Goal: Information Seeking & Learning: Learn about a topic

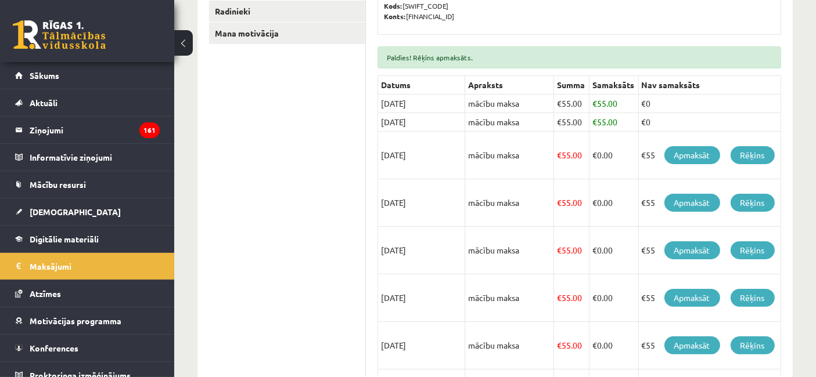
scroll to position [258, 0]
click at [285, 129] on ul "Profils Atzīmes Maksājumi [GEOGRAPHIC_DATA] Mana motivācija" at bounding box center [287, 246] width 157 height 625
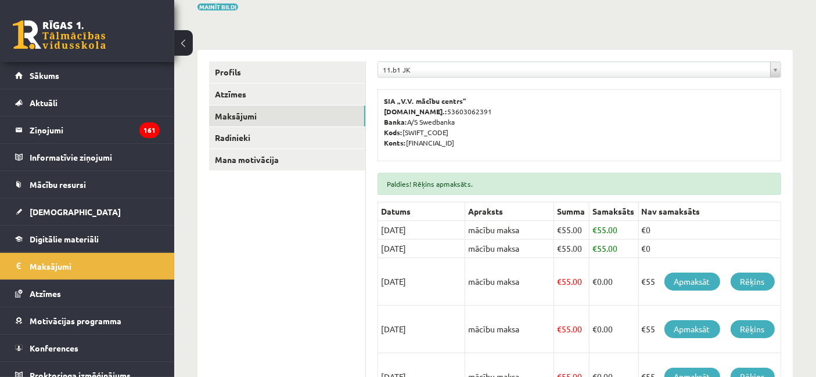
scroll to position [129, 0]
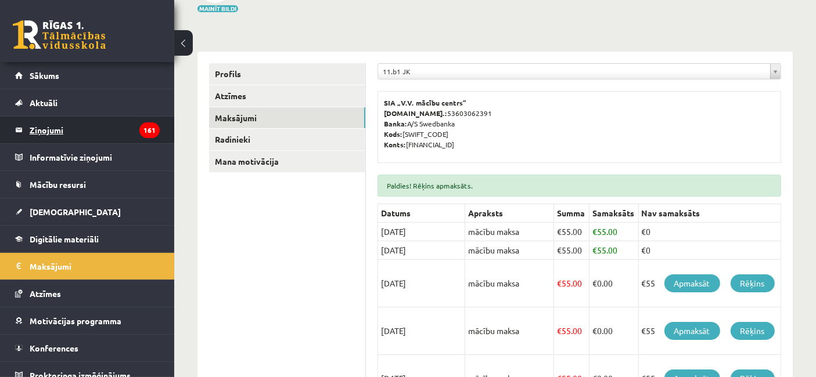
click at [114, 125] on legend "Ziņojumi 161" at bounding box center [95, 130] width 130 height 27
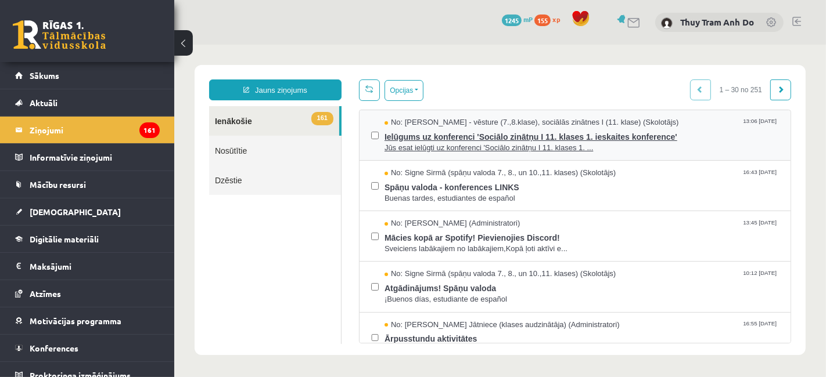
click at [482, 148] on span "Jūs esat ielūgti uz konferenci 'Sociālo zinātņu I 11. klases 1. ..." at bounding box center [581, 147] width 394 height 11
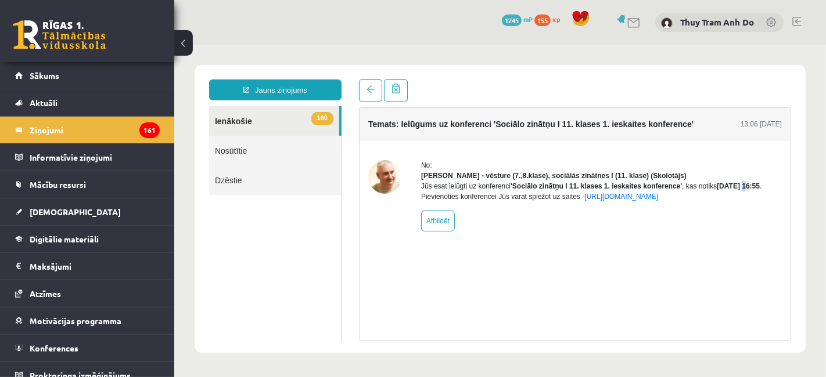
drag, startPoint x: 739, startPoint y: 199, endPoint x: 744, endPoint y: 194, distance: 7.0
click at [744, 190] on b "[DATE] 16:55" at bounding box center [737, 186] width 43 height 8
drag, startPoint x: 743, startPoint y: 192, endPoint x: 732, endPoint y: 192, distance: 10.5
click at [743, 190] on b "[DATE] 16:55" at bounding box center [737, 186] width 43 height 8
click at [364, 92] on link at bounding box center [369, 90] width 23 height 22
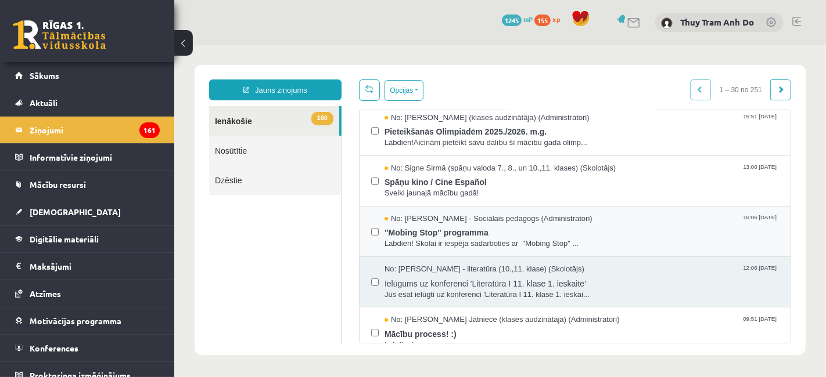
scroll to position [322, 0]
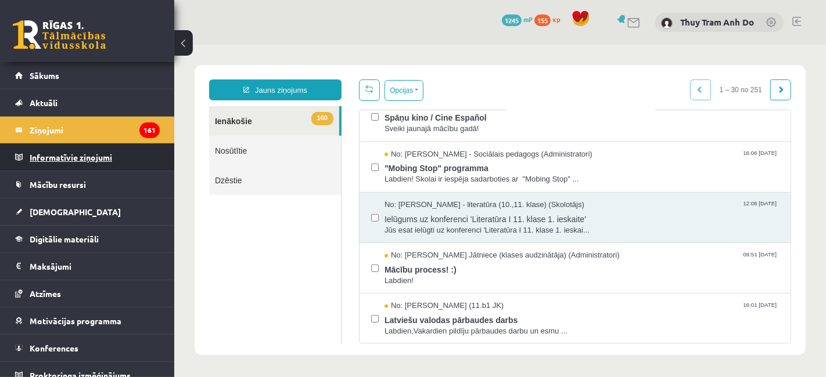
click at [91, 161] on legend "Informatīvie ziņojumi 0" at bounding box center [95, 157] width 130 height 27
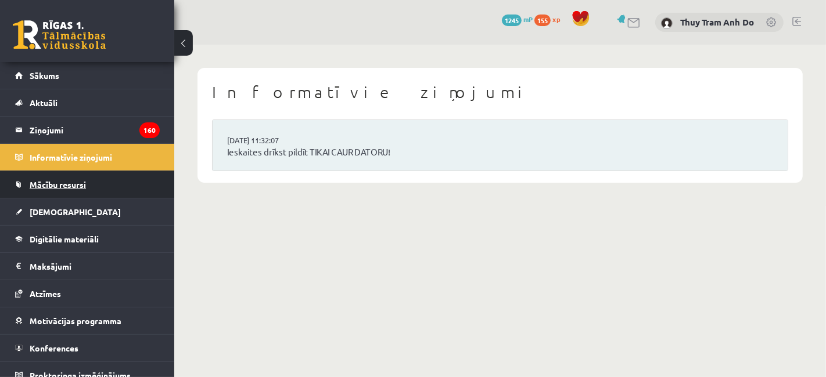
click at [48, 187] on span "Mācību resursi" at bounding box center [58, 184] width 56 height 10
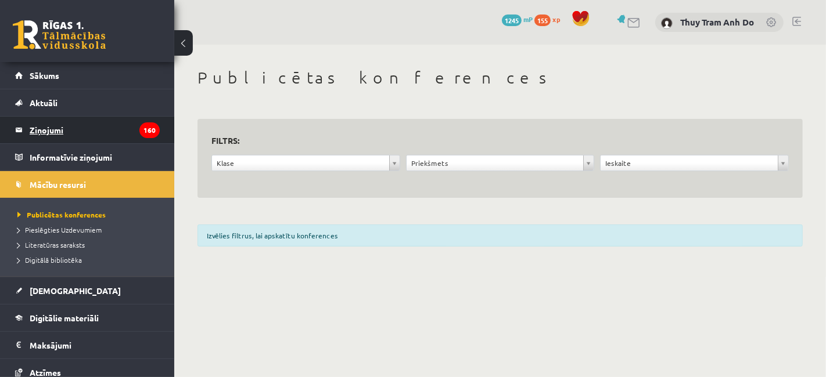
click at [78, 120] on legend "Ziņojumi 160" at bounding box center [95, 130] width 130 height 27
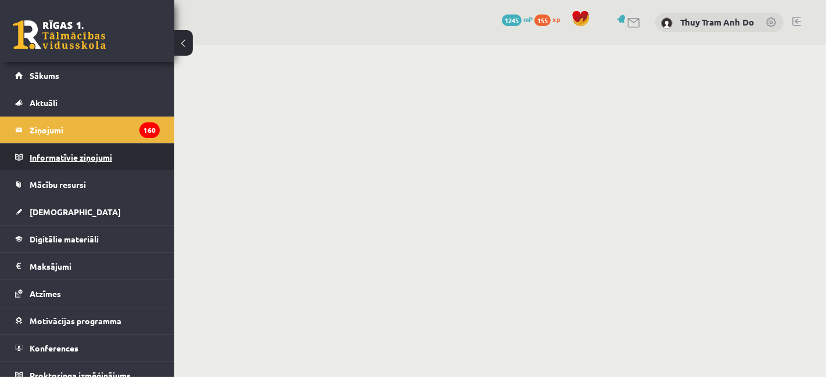
click at [93, 161] on legend "Informatīvie ziņojumi 0" at bounding box center [95, 157] width 130 height 27
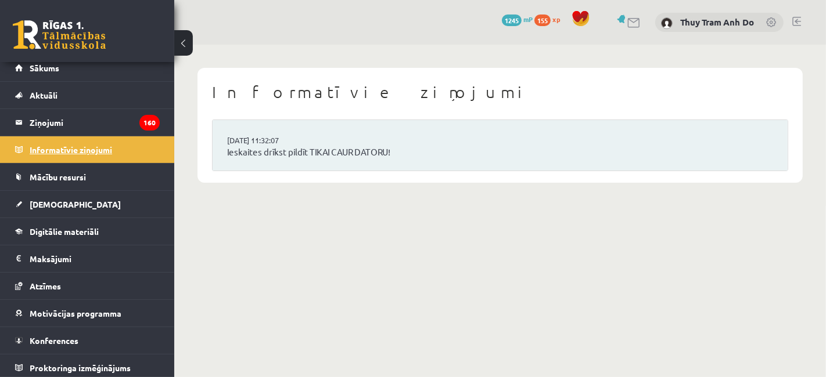
scroll to position [9, 0]
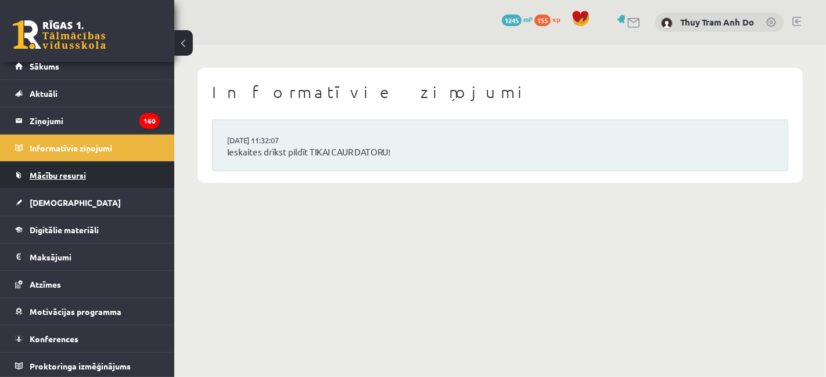
click at [88, 172] on link "Mācību resursi" at bounding box center [87, 175] width 145 height 27
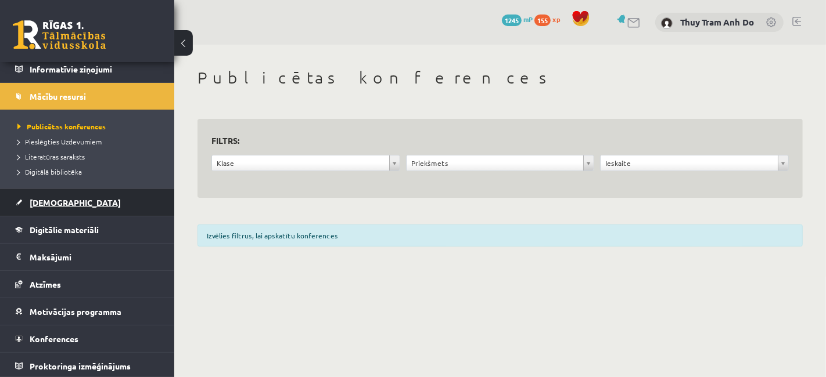
click at [88, 200] on link "[DEMOGRAPHIC_DATA]" at bounding box center [87, 202] width 145 height 27
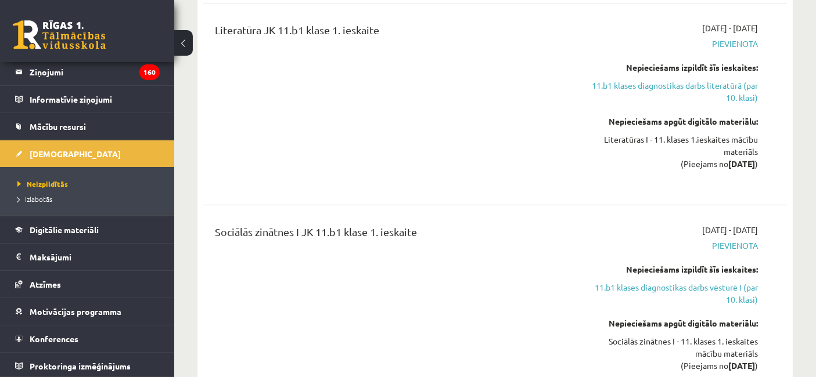
scroll to position [451, 0]
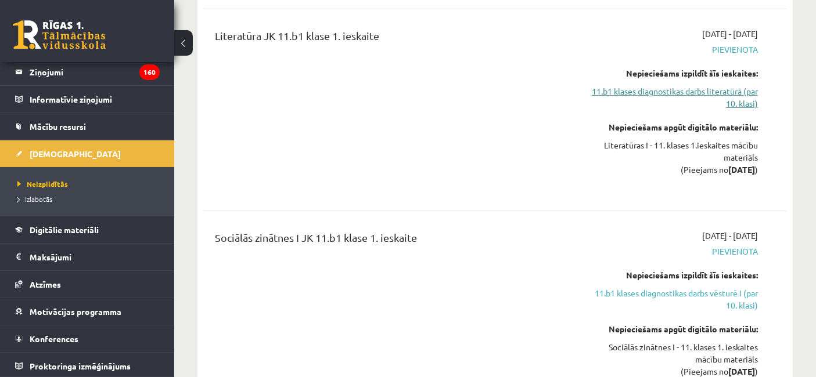
click at [692, 87] on link "11.b1 klases diagnostikas darbs literatūrā (par 10. klasi)" at bounding box center [673, 97] width 170 height 24
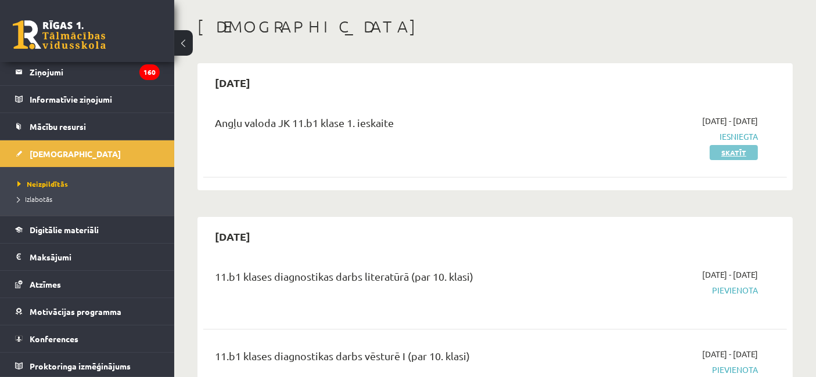
scroll to position [49, 0]
click at [728, 153] on link "Skatīt" at bounding box center [734, 154] width 48 height 15
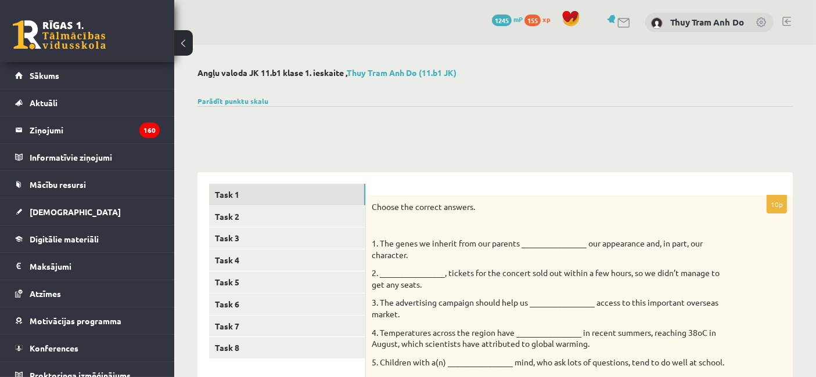
scroll to position [193, 0]
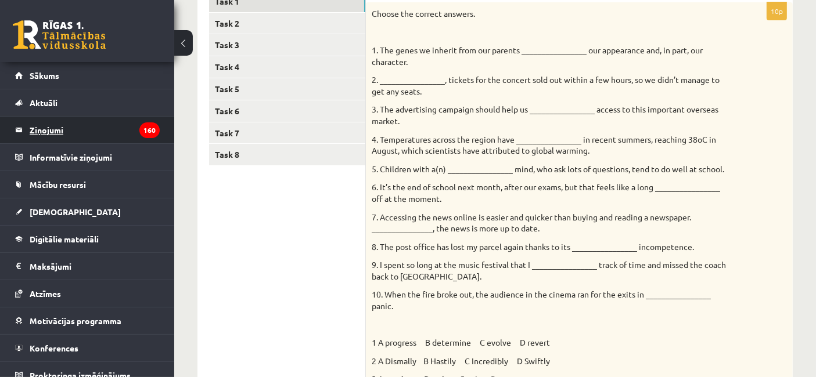
click at [47, 131] on legend "Ziņojumi 160" at bounding box center [95, 130] width 130 height 27
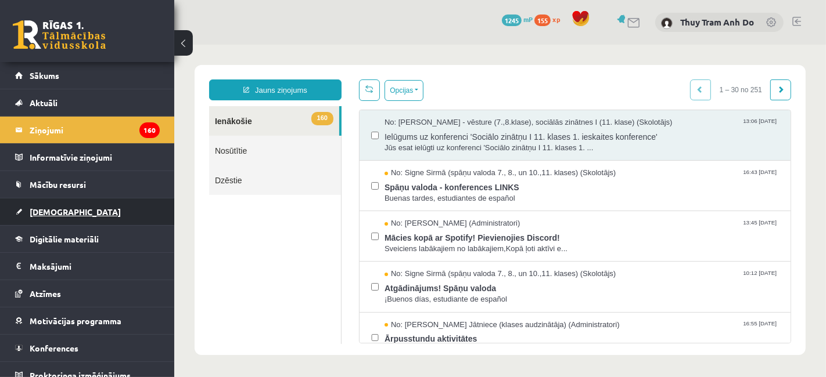
click at [52, 218] on link "[DEMOGRAPHIC_DATA]" at bounding box center [87, 212] width 145 height 27
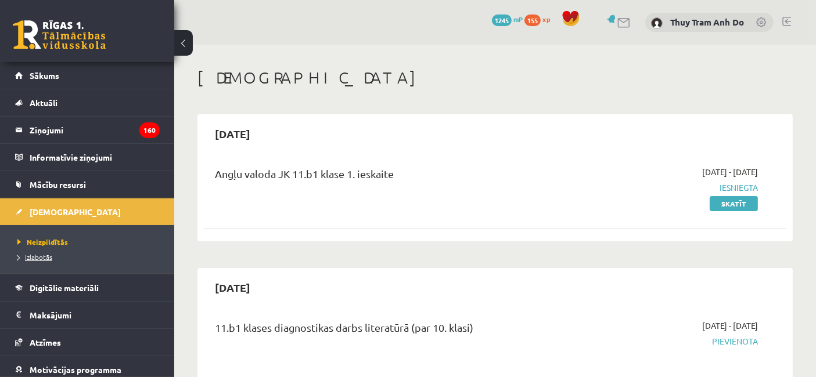
click at [38, 256] on span "Izlabotās" at bounding box center [34, 257] width 35 height 9
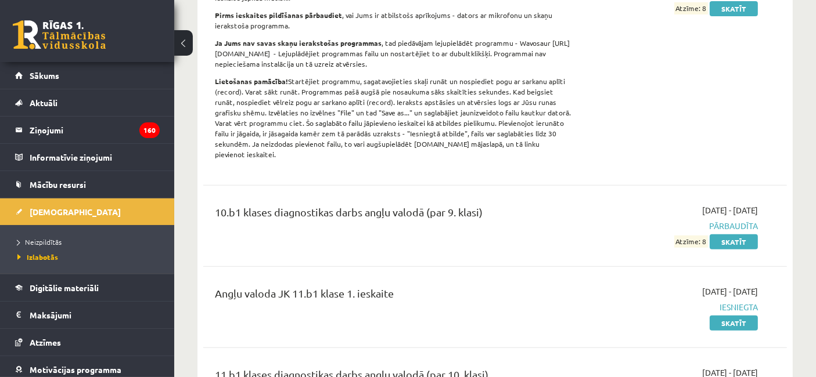
scroll to position [516, 0]
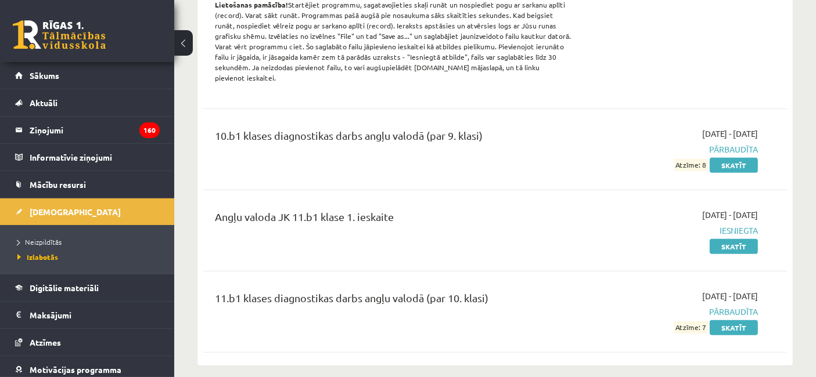
drag, startPoint x: 320, startPoint y: 202, endPoint x: 493, endPoint y: 210, distance: 173.2
click at [437, 210] on div "Angļu valoda JK 11.b1 klase 1. ieskaite" at bounding box center [393, 219] width 356 height 21
click at [504, 210] on div "Angļu valoda JK 11.b1 klase 1. ieskaite" at bounding box center [393, 219] width 356 height 21
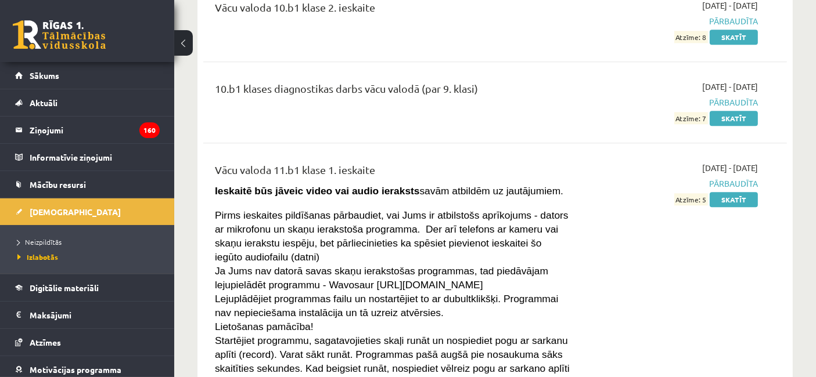
scroll to position [7232, 0]
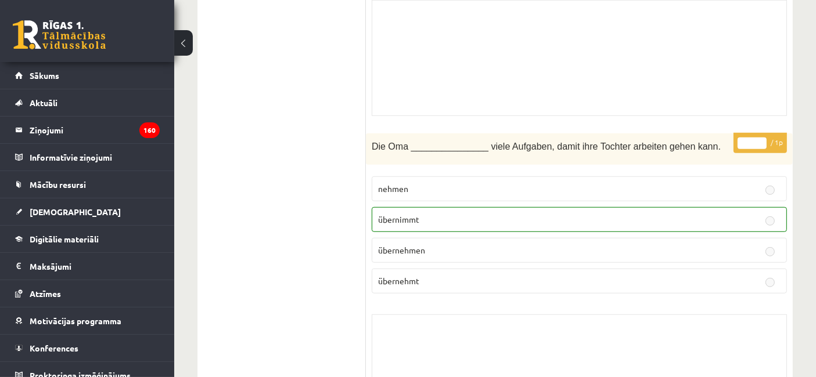
scroll to position [5227, 0]
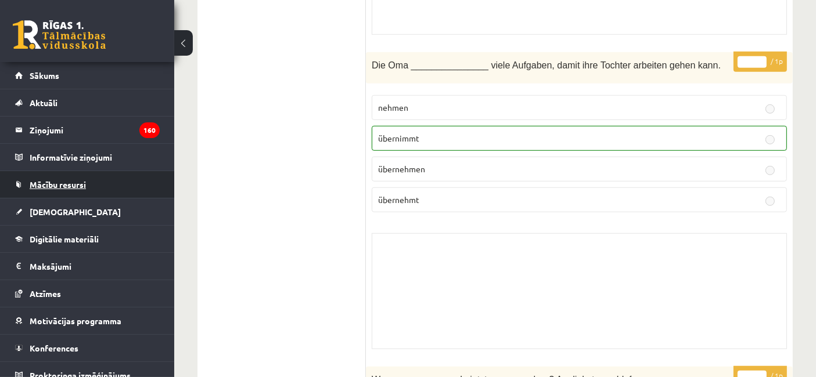
click at [39, 193] on link "Mācību resursi" at bounding box center [87, 184] width 145 height 27
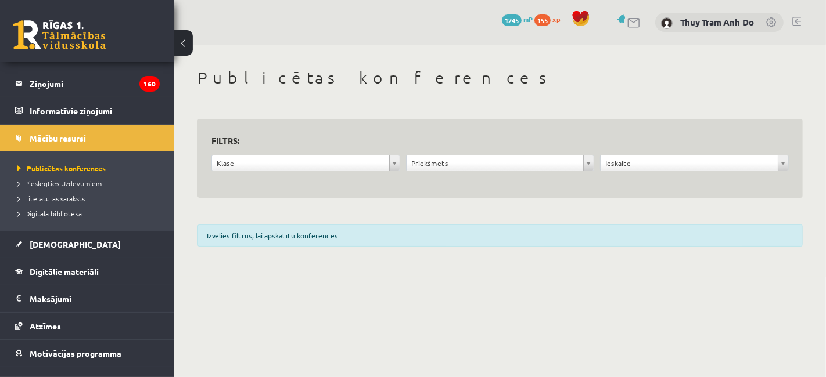
scroll to position [88, 0]
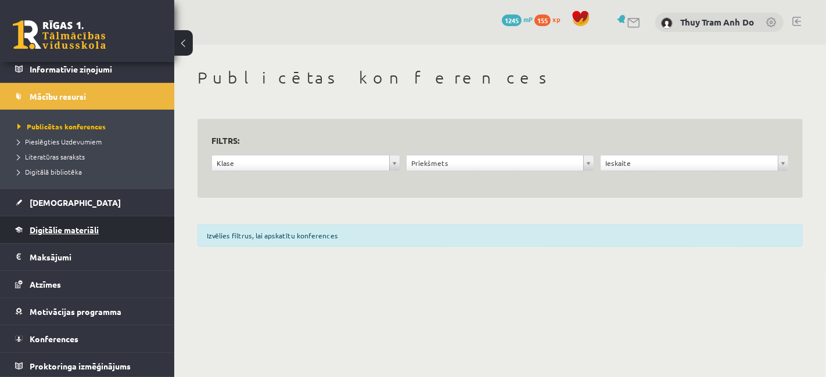
click at [46, 231] on span "Digitālie materiāli" at bounding box center [64, 230] width 69 height 10
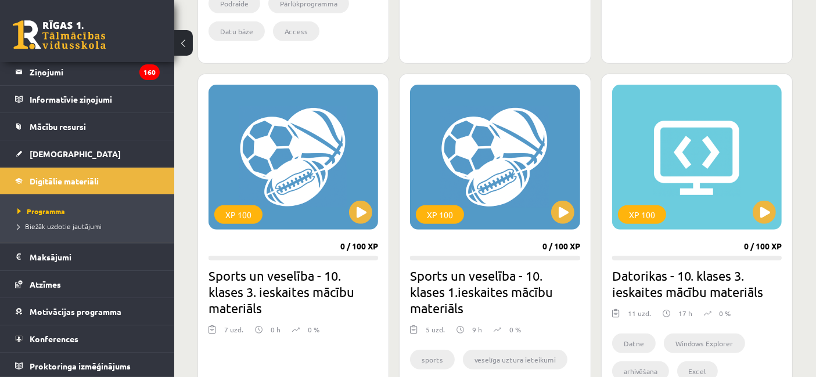
scroll to position [645, 0]
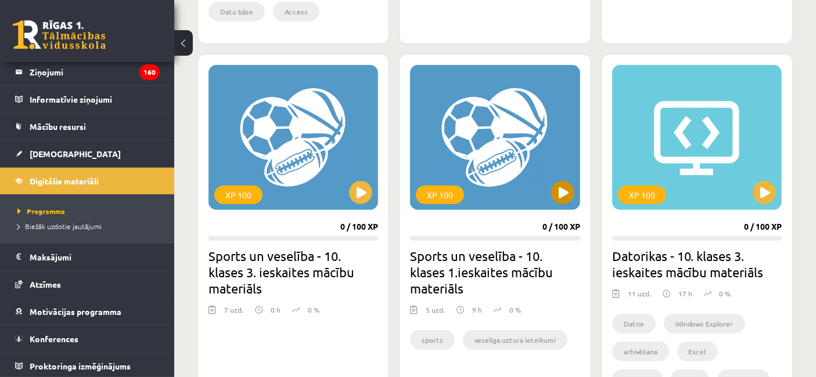
click at [558, 206] on div "XP 100" at bounding box center [495, 137] width 170 height 145
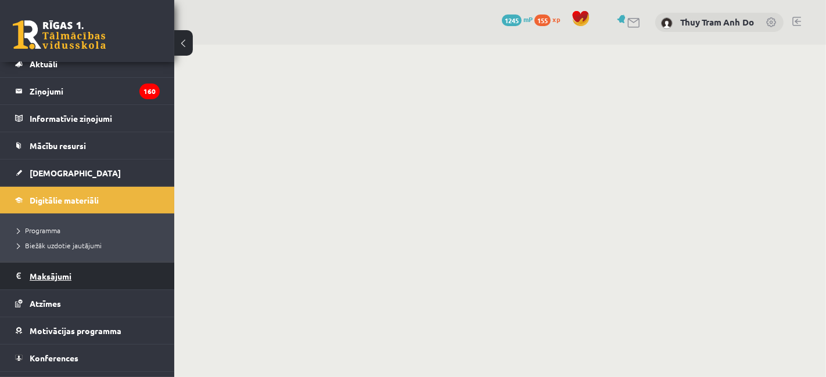
scroll to position [58, 0]
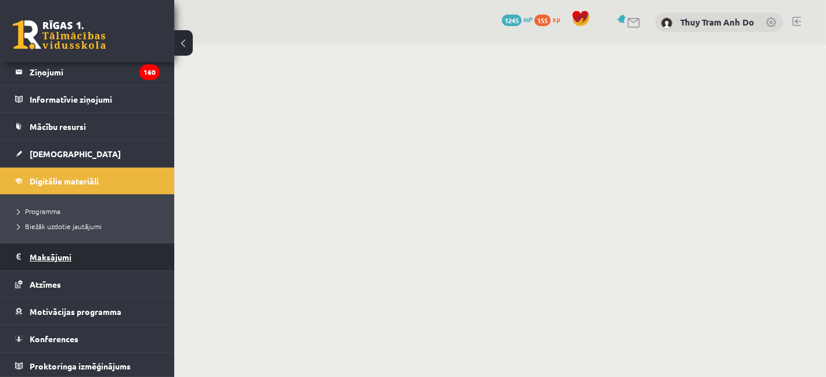
click at [109, 254] on legend "Maksājumi 0" at bounding box center [95, 257] width 130 height 27
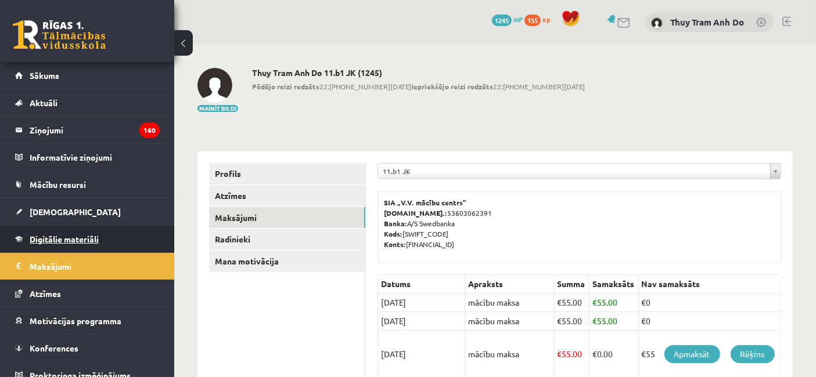
click at [81, 229] on link "Digitālie materiāli" at bounding box center [87, 239] width 145 height 27
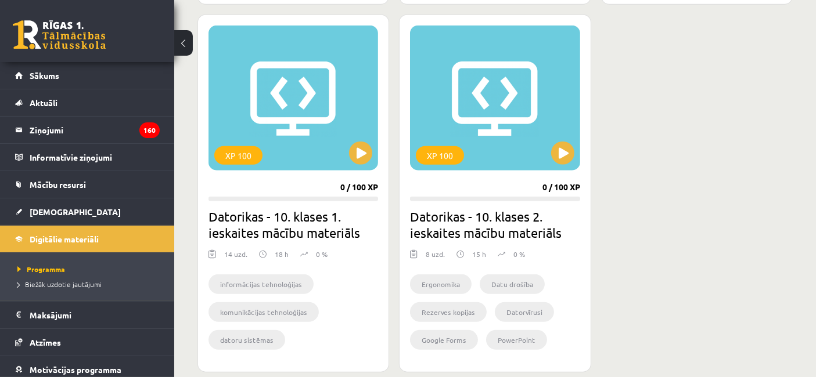
scroll to position [1161, 0]
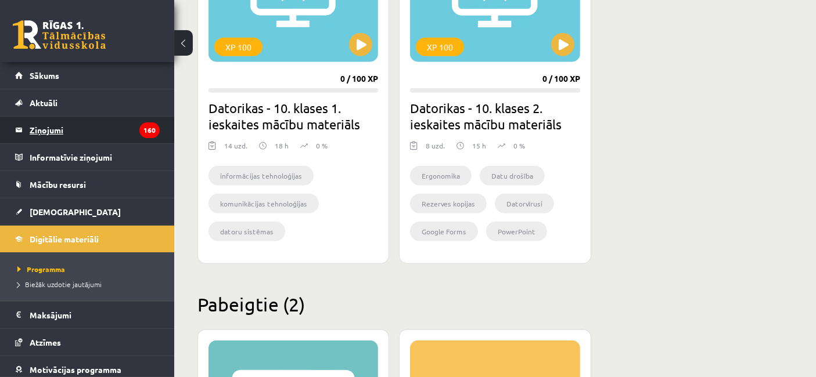
click at [147, 139] on legend "Ziņojumi 160" at bounding box center [95, 130] width 130 height 27
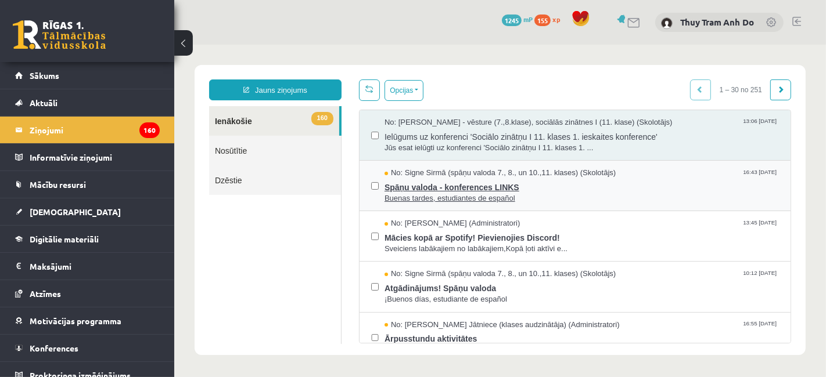
click at [496, 182] on span "Spāņu valoda - konferences LINKS" at bounding box center [581, 185] width 394 height 15
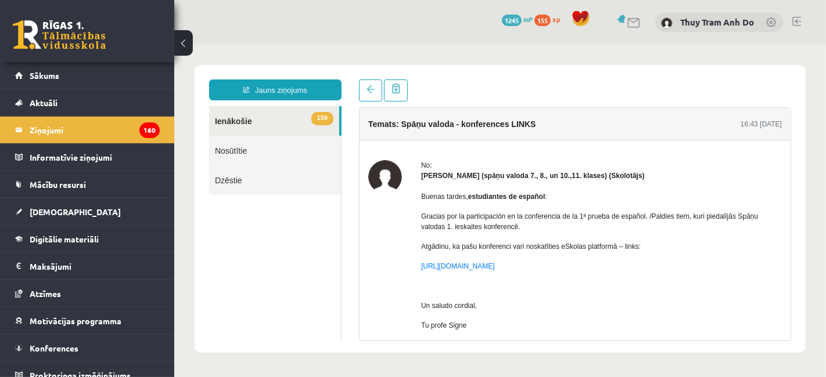
click at [357, 95] on div "Temats: Spāņu valoda - konferences LINKS 16:43 12/09/2025 No: Signe Sirmā (spāņ…" at bounding box center [574, 210] width 449 height 262
click at [362, 95] on link at bounding box center [369, 90] width 23 height 22
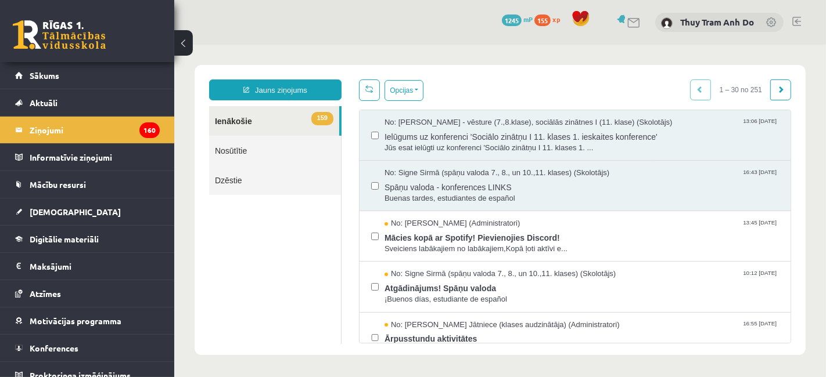
click at [317, 152] on link "Nosūtītie" at bounding box center [274, 150] width 132 height 30
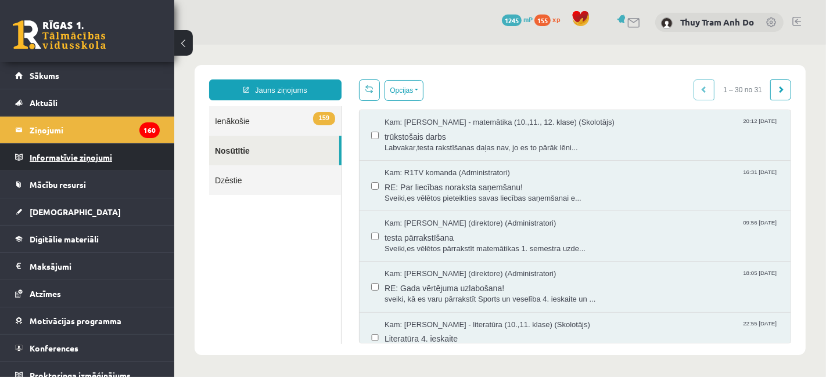
click at [102, 154] on legend "Informatīvie ziņojumi 0" at bounding box center [95, 157] width 130 height 27
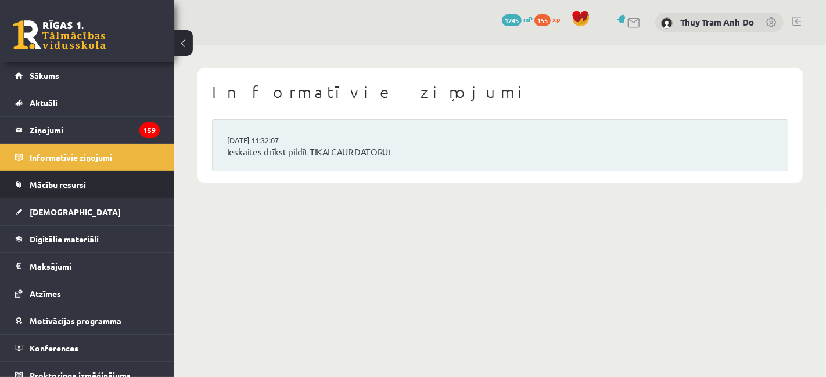
click at [100, 180] on link "Mācību resursi" at bounding box center [87, 184] width 145 height 27
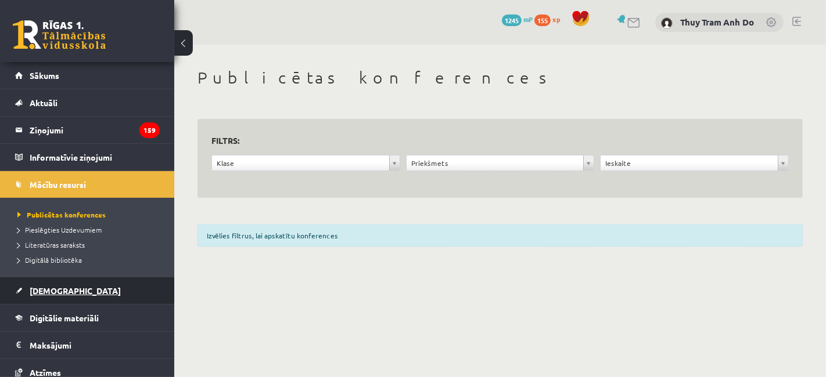
click at [67, 296] on link "[DEMOGRAPHIC_DATA]" at bounding box center [87, 291] width 145 height 27
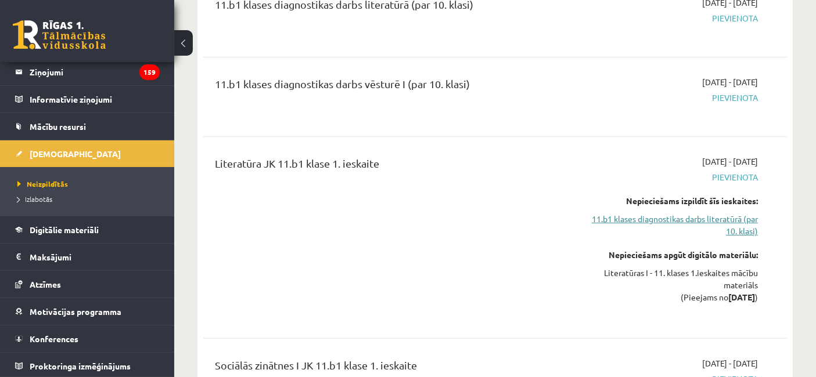
scroll to position [387, 0]
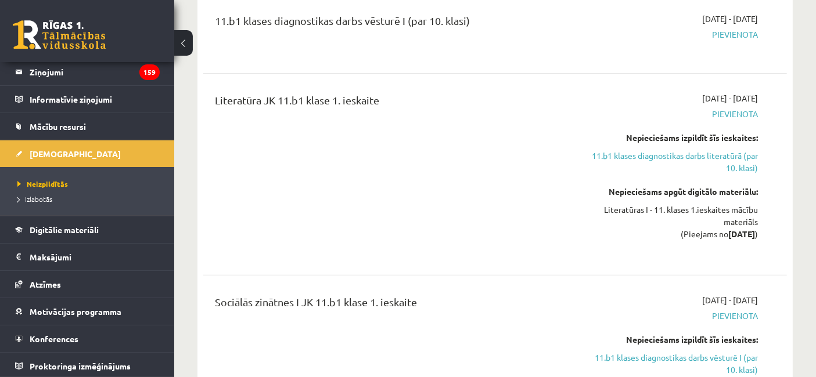
click at [698, 160] on link "11.b1 klases diagnostikas darbs literatūrā (par 10. klasi)" at bounding box center [673, 162] width 170 height 24
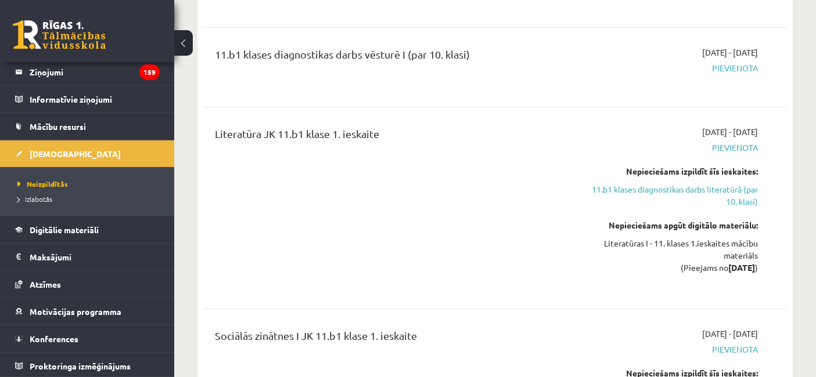
scroll to position [437, 0]
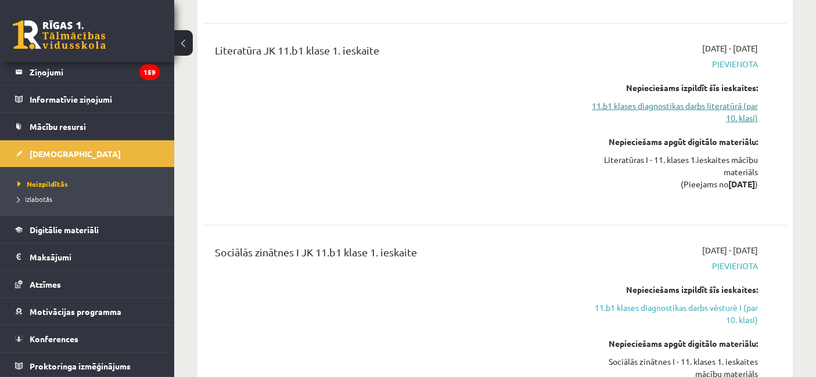
click at [729, 108] on link "11.b1 klases diagnostikas darbs literatūrā (par 10. klasi)" at bounding box center [673, 112] width 170 height 24
drag, startPoint x: 711, startPoint y: 107, endPoint x: 624, endPoint y: 81, distance: 90.9
click at [624, 82] on div "Nepieciešams izpildīt šīs ieskaites:" at bounding box center [673, 88] width 170 height 12
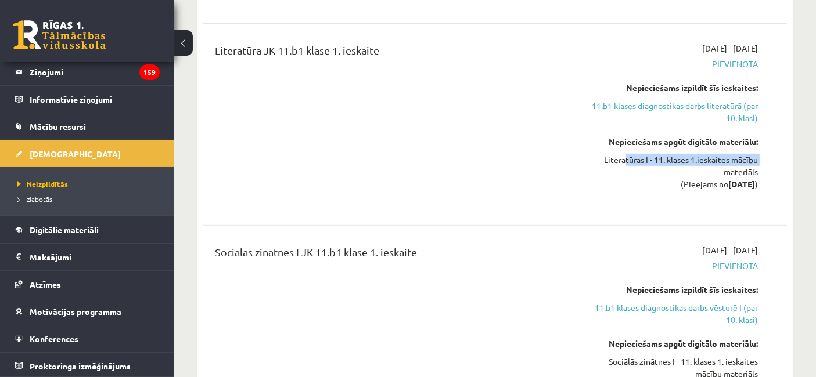
drag, startPoint x: 620, startPoint y: 155, endPoint x: 770, endPoint y: 159, distance: 150.5
click at [768, 159] on div "Literatūra JK 11.b1 klase 1. ieskaite 2025-09-16 - 2025-09-30 Pievienota Nepiec…" at bounding box center [495, 124] width 560 height 164
click at [772, 160] on div "Literatūra JK 11.b1 klase 1. ieskaite 2025-09-16 - 2025-09-30 Pievienota Nepiec…" at bounding box center [495, 124] width 560 height 164
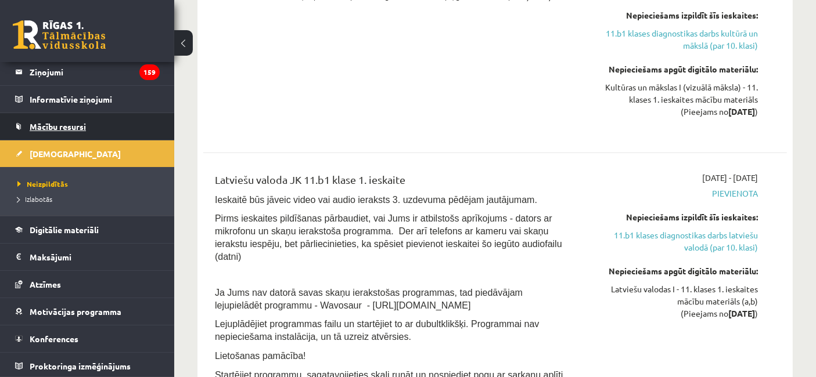
scroll to position [1146, 0]
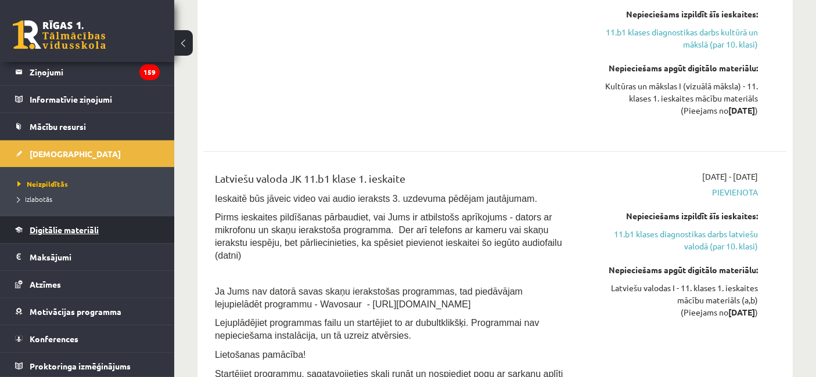
click at [35, 219] on link "Digitālie materiāli" at bounding box center [87, 230] width 145 height 27
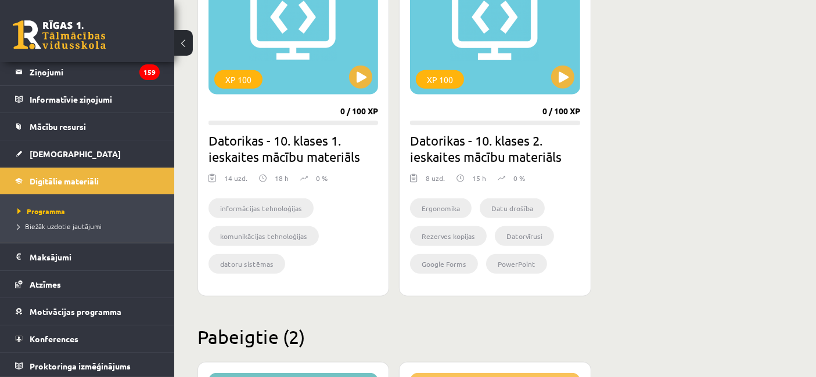
scroll to position [1082, 0]
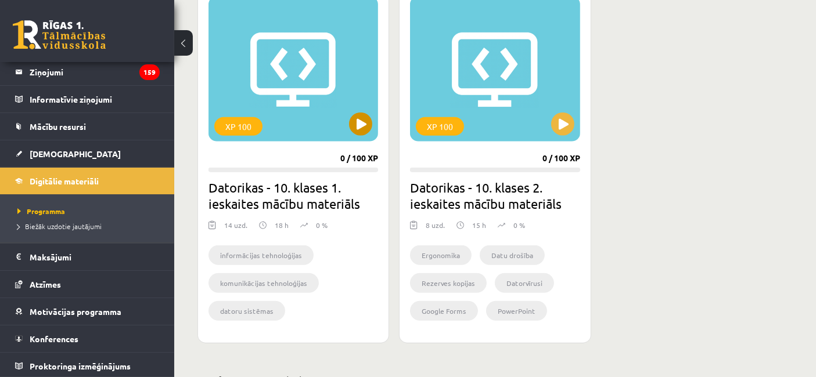
click at [351, 107] on div "XP 100" at bounding box center [293, 69] width 170 height 145
click at [366, 136] on div "XP 100" at bounding box center [293, 69] width 170 height 145
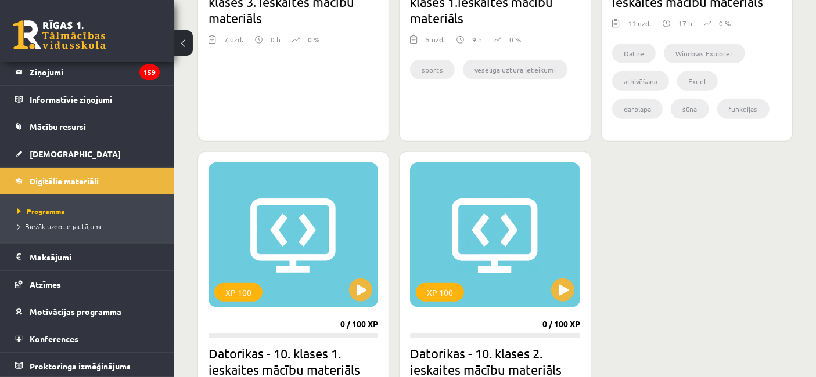
scroll to position [889, 0]
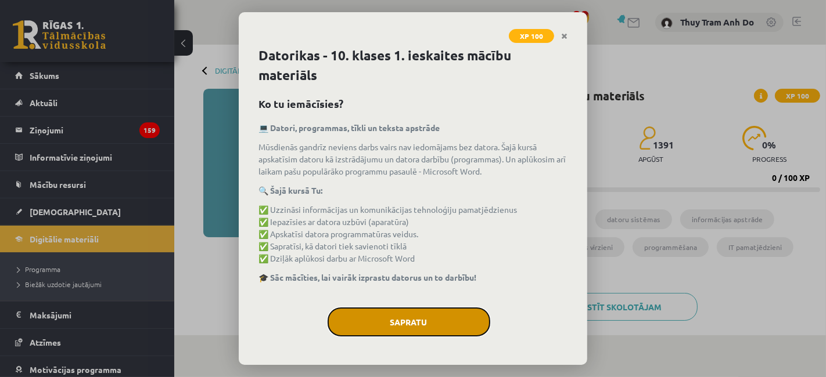
click at [415, 320] on button "Sapratu" at bounding box center [409, 322] width 163 height 29
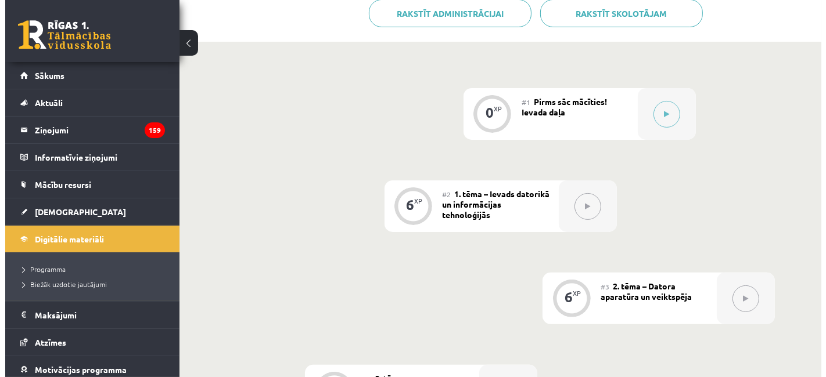
scroll to position [322, 0]
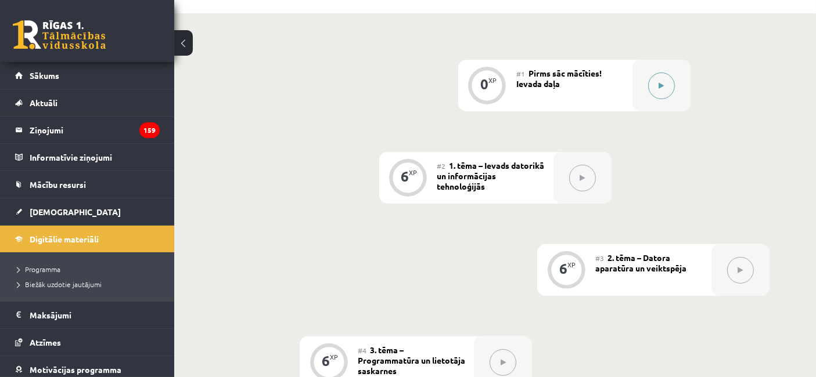
click at [664, 77] on button at bounding box center [661, 86] width 27 height 27
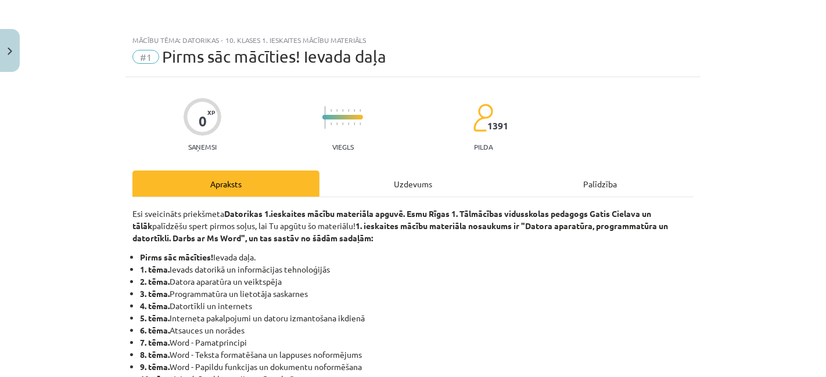
click at [506, 185] on div "Apraksts Uzdevums Palīdzība" at bounding box center [412, 184] width 561 height 26
click at [423, 187] on div "Uzdevums" at bounding box center [412, 184] width 187 height 26
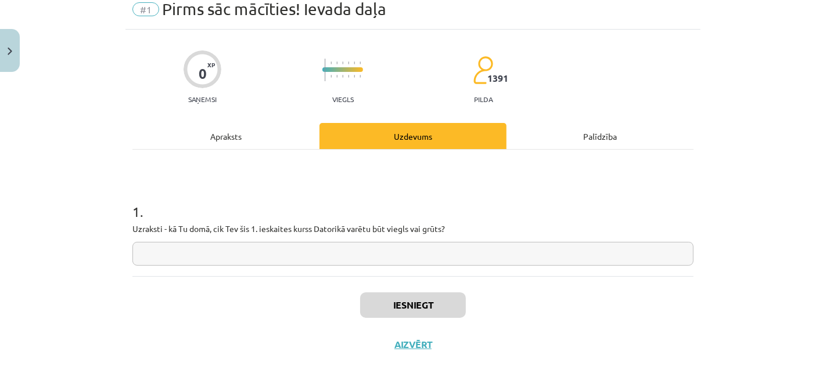
scroll to position [63, 0]
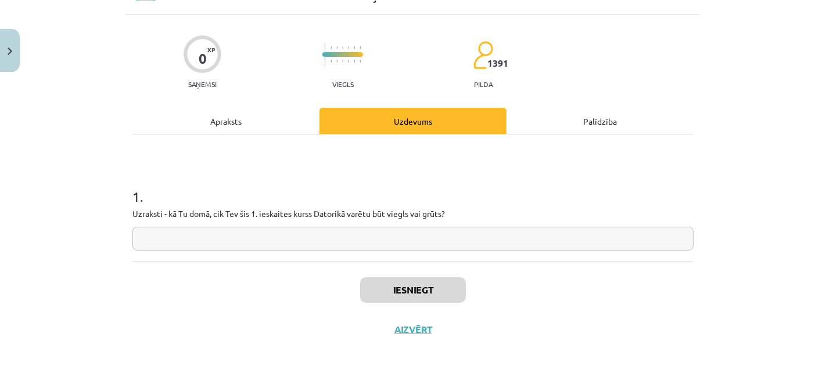
click at [348, 240] on input "text" at bounding box center [412, 239] width 561 height 24
type input "*"
click at [358, 307] on div "Iesniegt Aizvērt" at bounding box center [412, 301] width 561 height 81
click at [370, 301] on button "Iesniegt" at bounding box center [413, 291] width 106 height 26
click at [415, 296] on button "Iesniegt" at bounding box center [413, 291] width 106 height 26
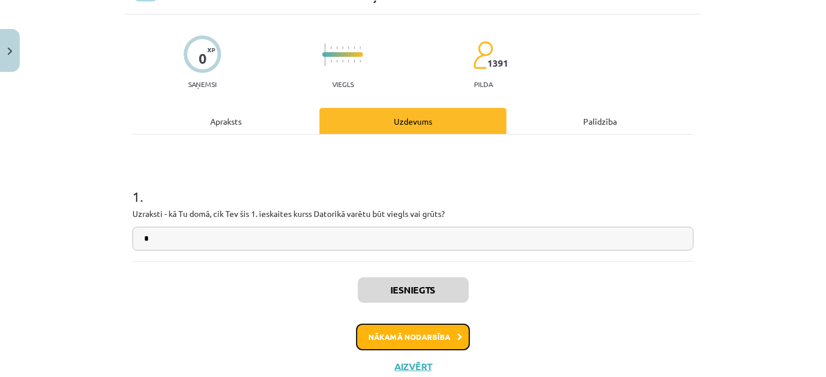
click at [437, 343] on button "Nākamā nodarbība" at bounding box center [413, 337] width 114 height 27
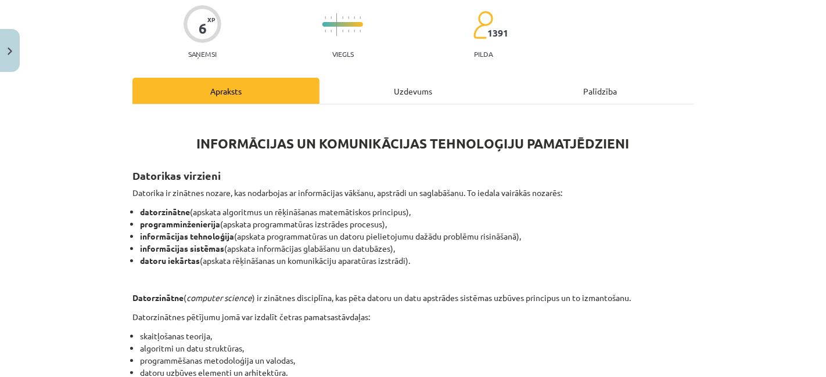
click at [341, 87] on div "Uzdevums" at bounding box center [412, 91] width 187 height 26
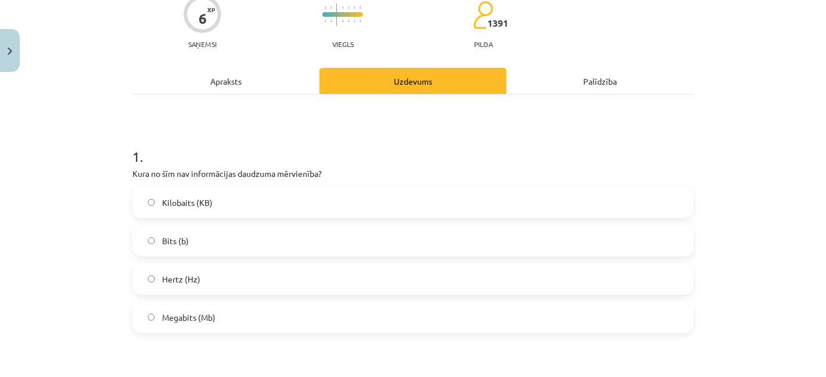
scroll to position [93, 0]
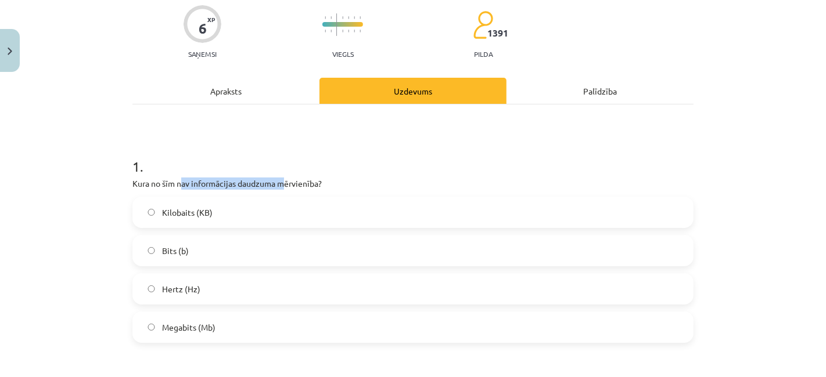
drag, startPoint x: 175, startPoint y: 185, endPoint x: 292, endPoint y: 186, distance: 116.7
click at [288, 186] on p "Kura no šīm nav informācijas daudzuma mērvienība?" at bounding box center [412, 184] width 561 height 12
click at [310, 174] on div "1 . Kura no šīm nav informācijas daudzuma mērvienība? Kilobaits (KB) Bits (b) H…" at bounding box center [412, 240] width 561 height 205
click at [163, 293] on span "Hertz (Hz)" at bounding box center [181, 289] width 38 height 12
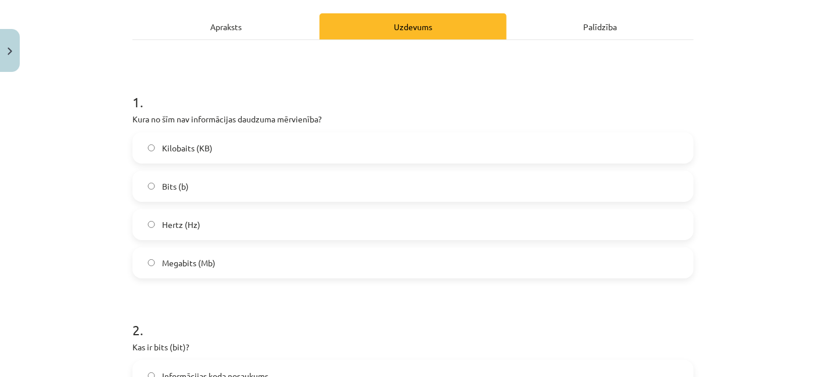
click at [214, 32] on div "Apraksts" at bounding box center [225, 26] width 187 height 26
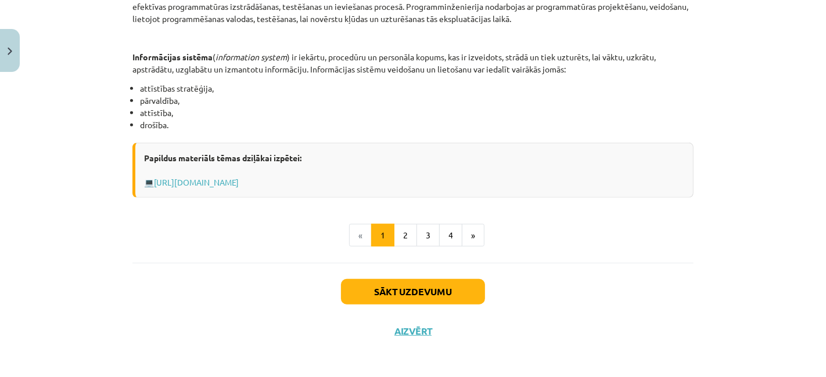
scroll to position [614, 0]
click at [239, 180] on link "Https://profizgl.lu.lv/mod/book/view.php?id=22319&chapterid=6858" at bounding box center [196, 182] width 85 height 10
click at [398, 233] on button "2" at bounding box center [405, 235] width 23 height 23
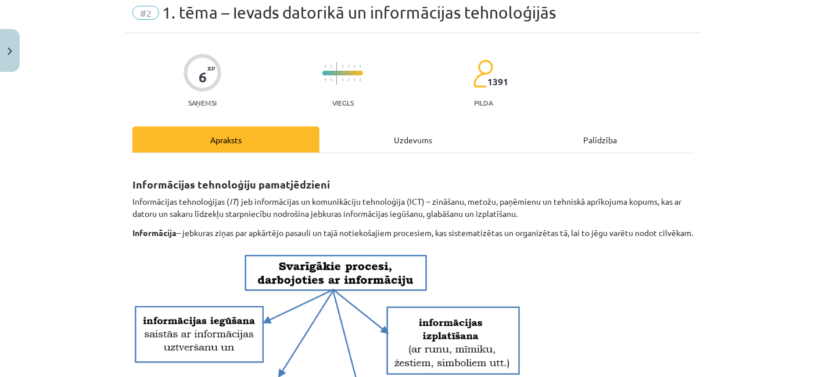
scroll to position [13, 0]
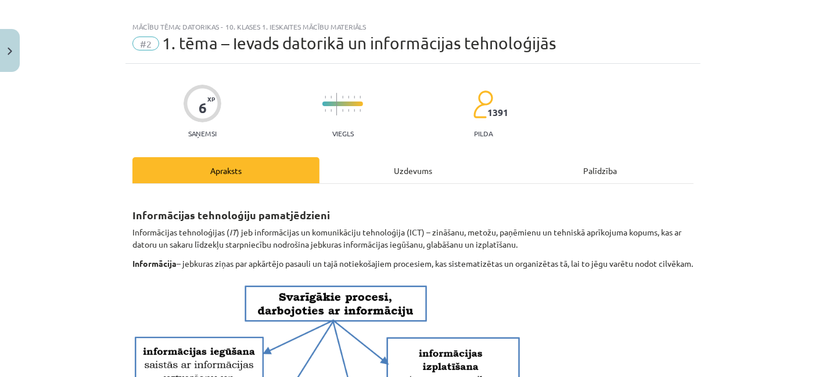
click at [373, 166] on div "Uzdevums" at bounding box center [412, 170] width 187 height 26
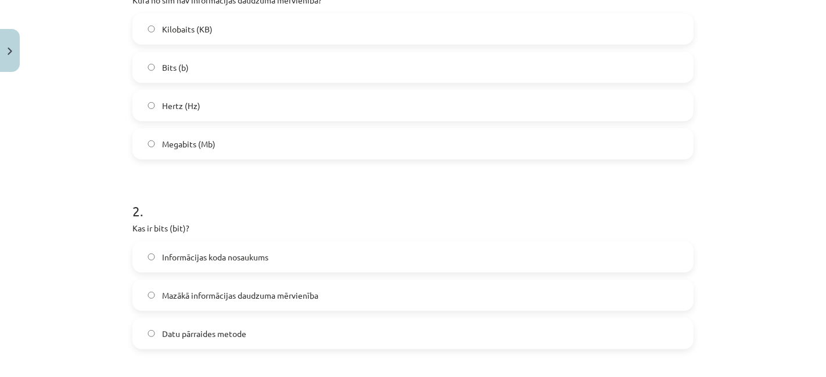
scroll to position [416, 0]
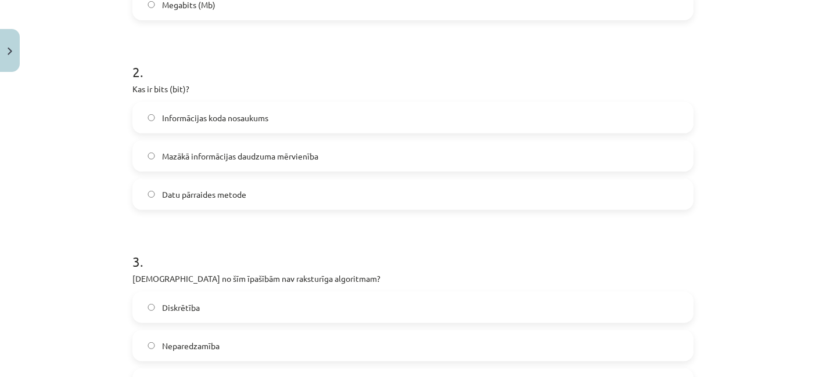
click at [713, 42] on div "Mācību tēma: Datorikas - 10. klases 1. ieskaites mācību materiāls #2 1. tēma – …" at bounding box center [413, 188] width 826 height 377
click at [365, 51] on h1 "2 ." at bounding box center [412, 62] width 561 height 36
click at [304, 160] on span "Mazākā informācijas daudzuma mērvienība" at bounding box center [240, 156] width 156 height 12
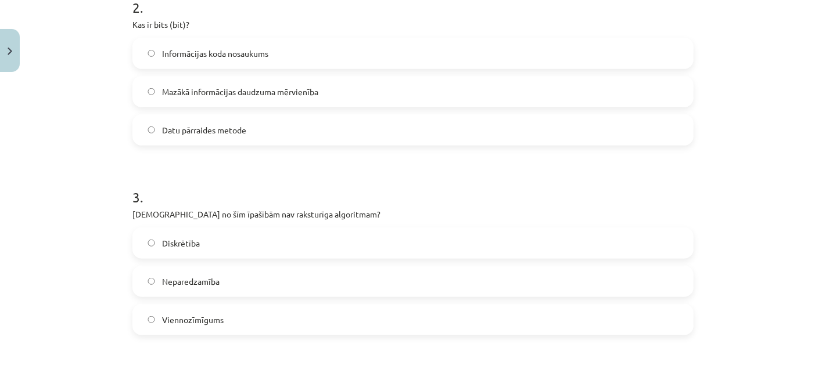
click at [330, 85] on label "Mazākā informācijas daudzuma mērvienība" at bounding box center [413, 91] width 559 height 29
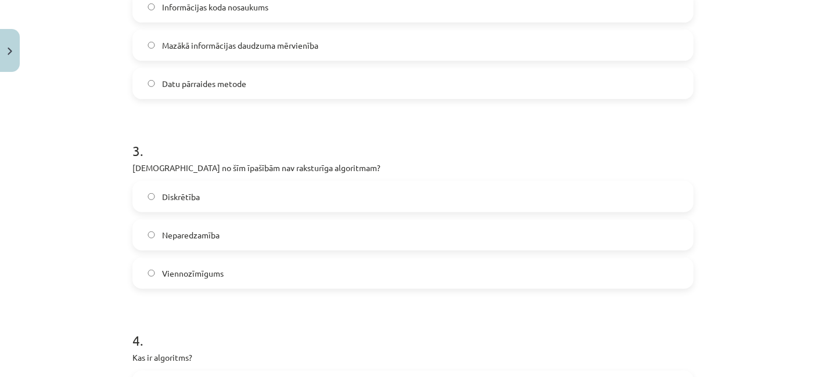
scroll to position [545, 0]
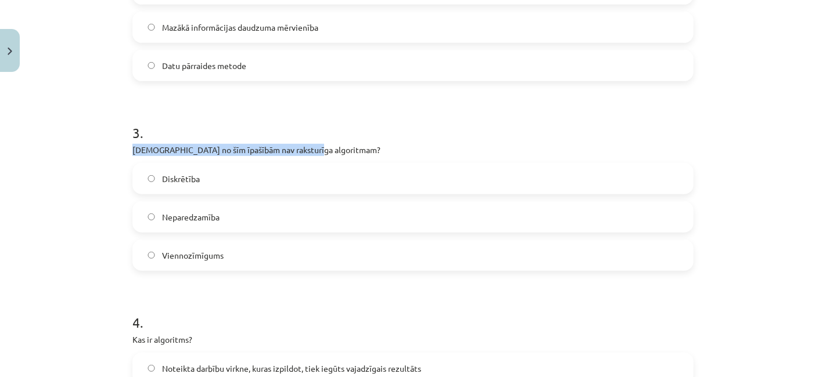
drag, startPoint x: 141, startPoint y: 139, endPoint x: 310, endPoint y: 143, distance: 169.0
click at [308, 146] on div "3 . Kura no šīm īpašībām nav raksturīga algoritmam? Diskrētība Neparedzamība Vi…" at bounding box center [412, 188] width 561 height 167
click at [311, 141] on div "3 . Kura no šīm īpašībām nav raksturīga algoritmam? Diskrētība Neparedzamība Vi…" at bounding box center [412, 188] width 561 height 167
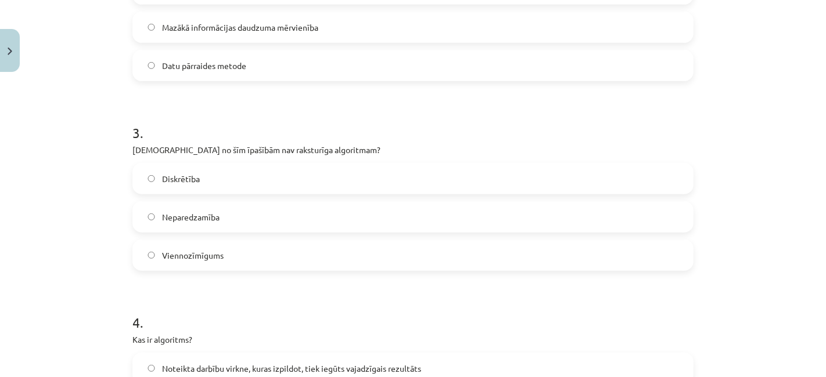
click at [436, 106] on h1 "3 ." at bounding box center [412, 123] width 561 height 36
click at [260, 247] on label "Viennozīmīgums" at bounding box center [413, 255] width 559 height 29
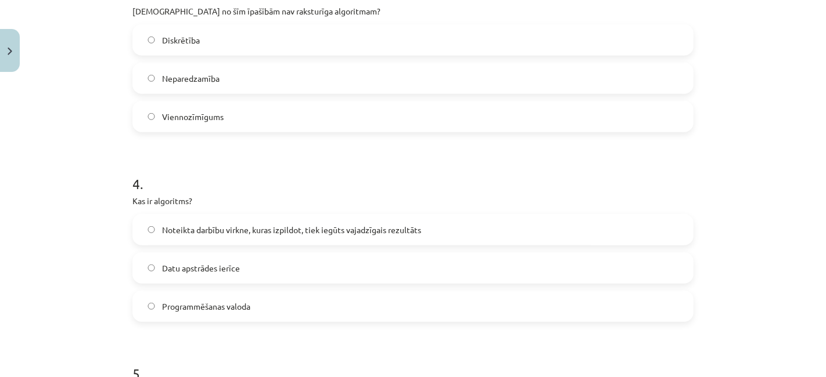
scroll to position [803, 0]
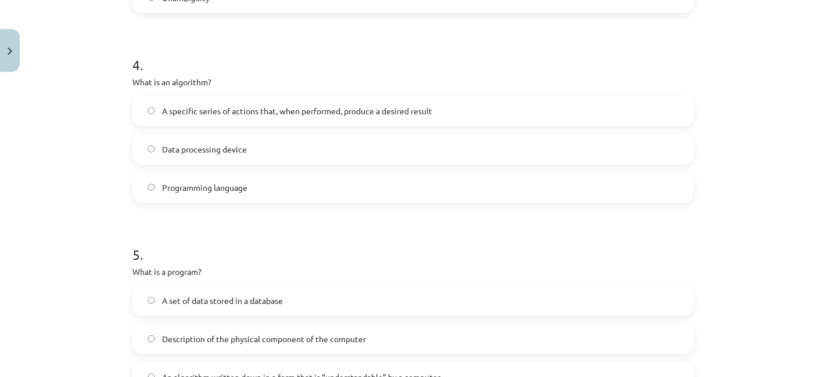
click at [270, 150] on label "Data processing device" at bounding box center [413, 149] width 559 height 29
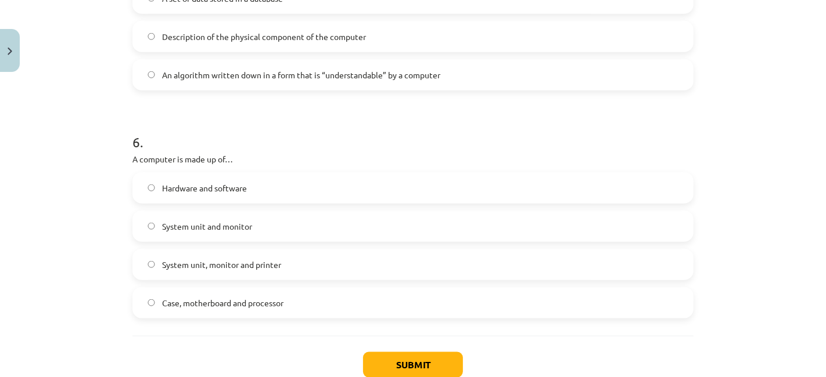
scroll to position [1125, 0]
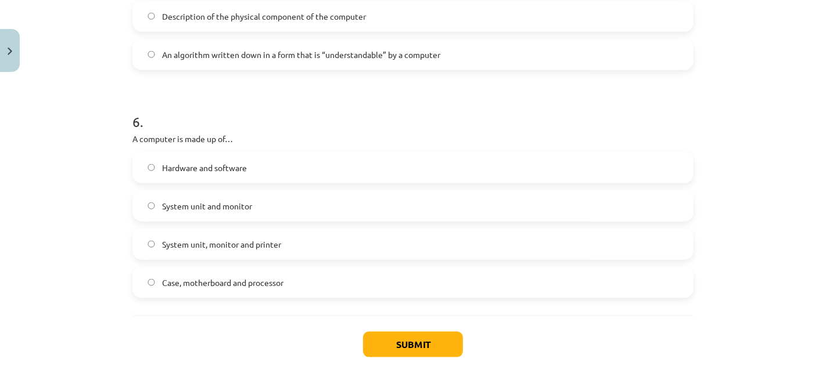
click at [372, 286] on label "Case, motherboard and processor" at bounding box center [413, 282] width 559 height 29
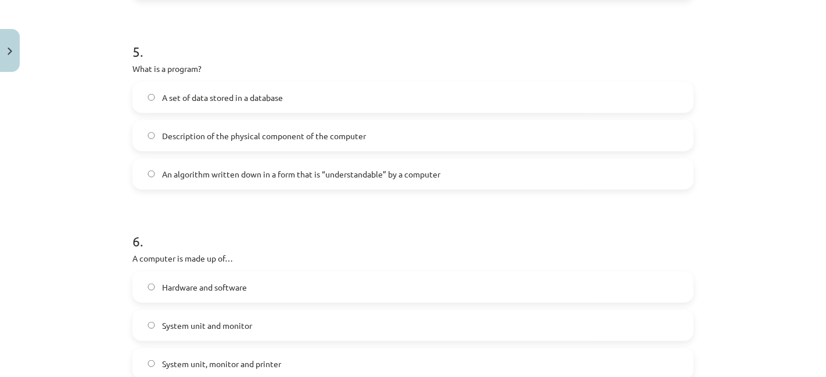
scroll to position [997, 0]
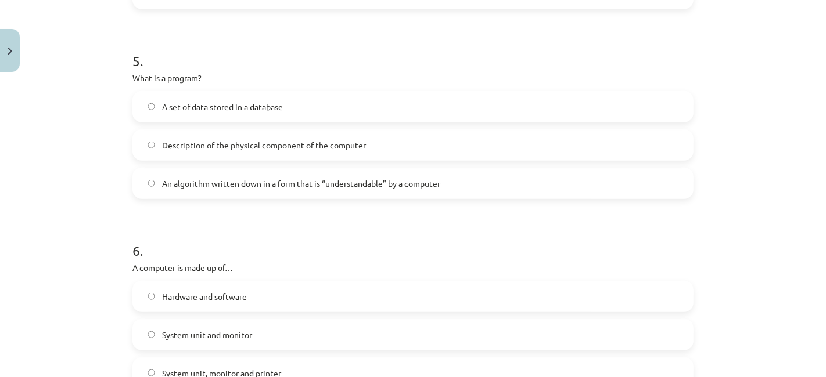
click at [359, 147] on font "Description of the physical component of the computer" at bounding box center [264, 145] width 204 height 10
drag, startPoint x: 395, startPoint y: 179, endPoint x: 384, endPoint y: 181, distance: 11.2
click at [384, 181] on font "An algorithm written down in a form that is “understandable” by a computer" at bounding box center [301, 183] width 278 height 10
click at [384, 178] on font "An algorithm written down in a form that is “understandable” by a computer" at bounding box center [301, 183] width 278 height 10
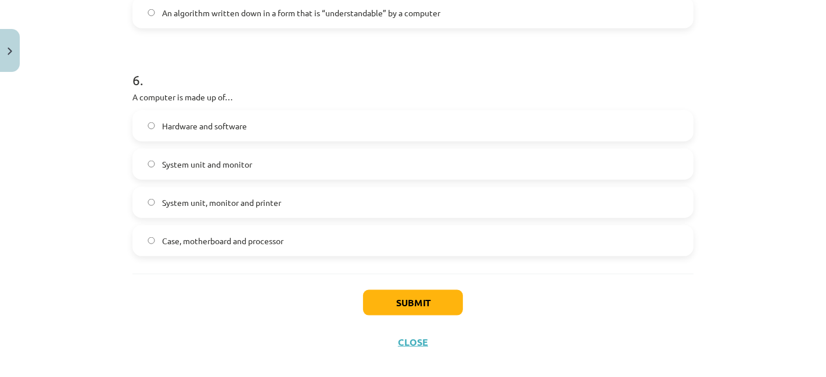
scroll to position [1179, 0]
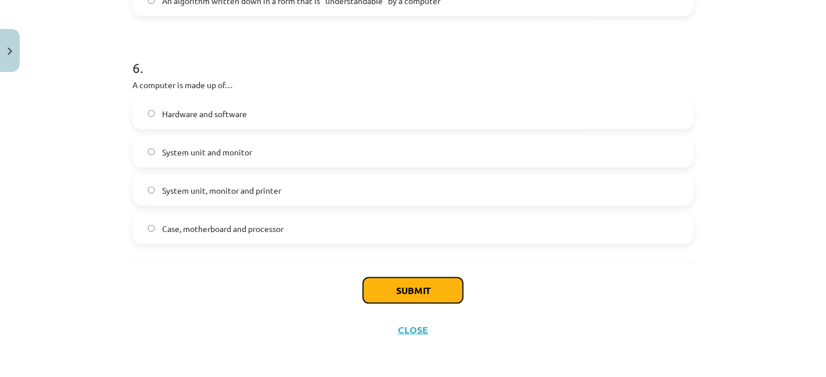
click at [411, 287] on font "Submit" at bounding box center [413, 291] width 34 height 12
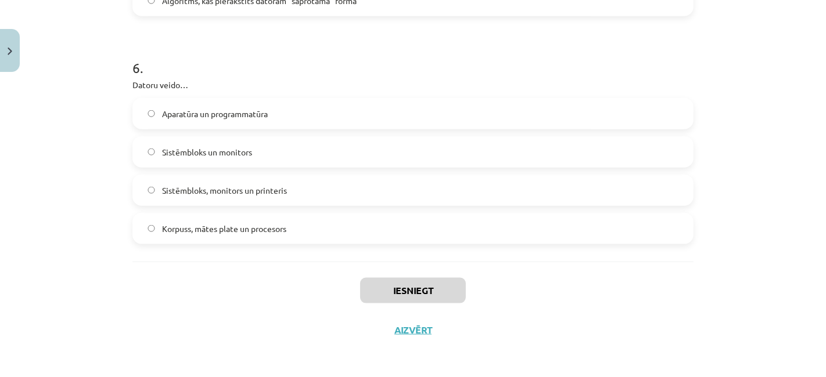
click at [427, 39] on h1 "6 ." at bounding box center [412, 57] width 561 height 36
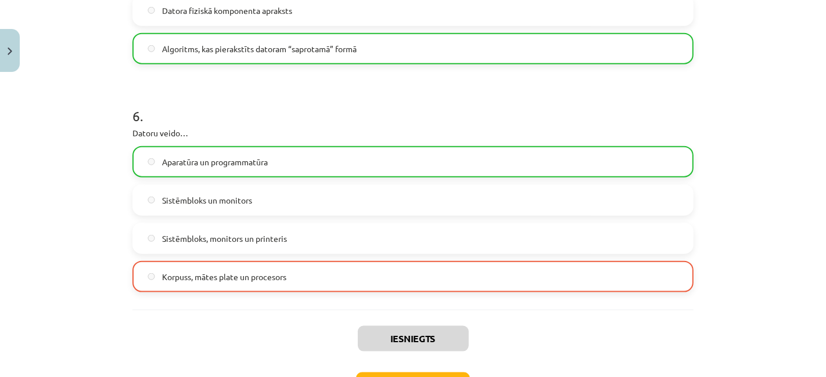
scroll to position [1216, 0]
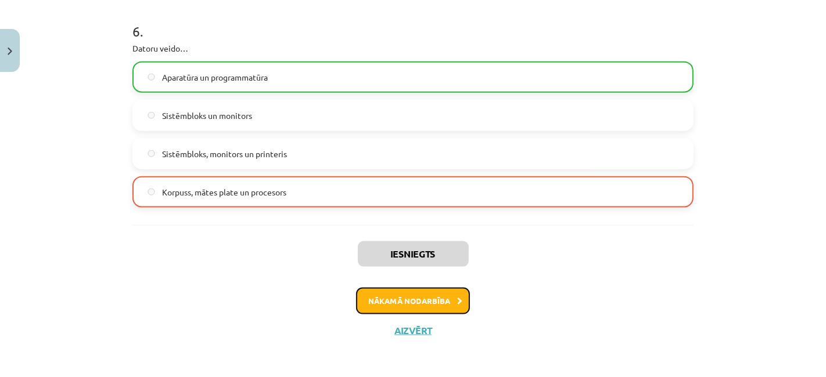
click at [413, 294] on button "Nākamā nodarbība" at bounding box center [413, 301] width 114 height 27
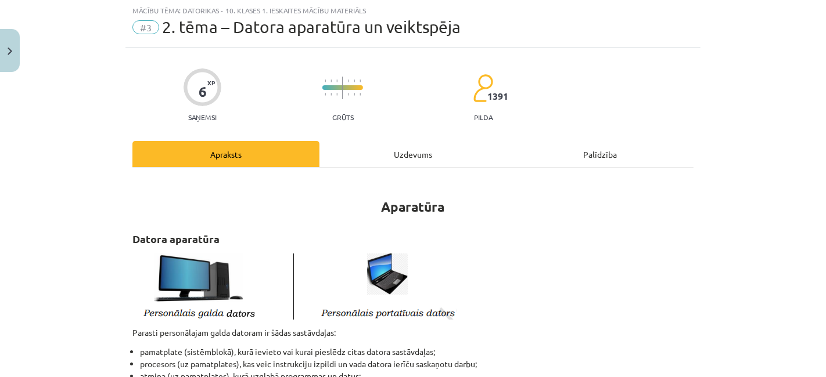
scroll to position [28, 0]
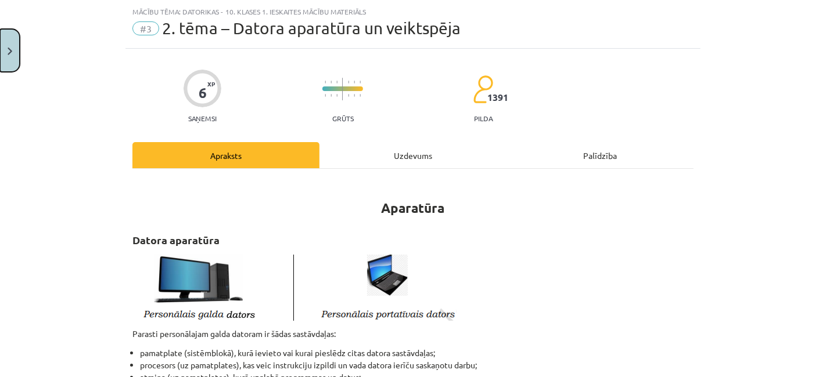
click at [7, 44] on button "Close" at bounding box center [10, 50] width 20 height 43
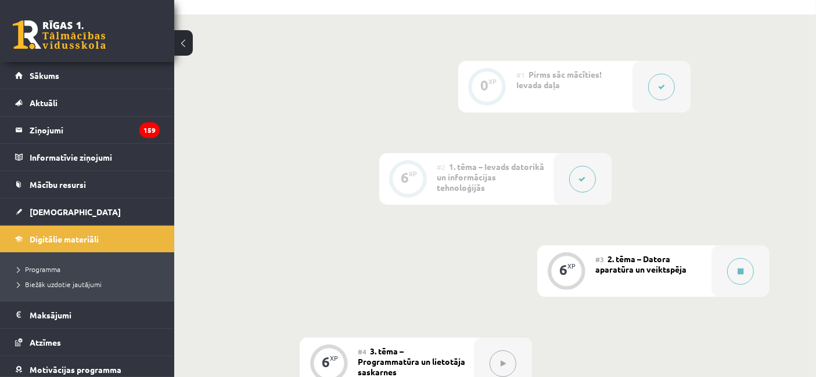
click at [592, 180] on button at bounding box center [582, 179] width 27 height 27
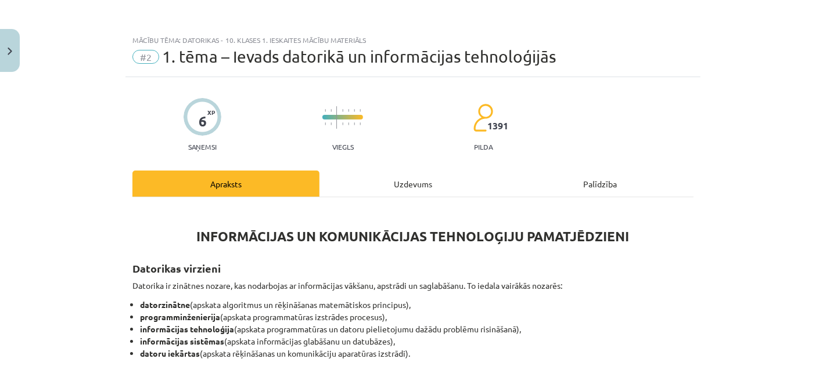
click at [390, 150] on div "6 XP Saņemsi Viegls 1391 pilda" at bounding box center [412, 121] width 561 height 60
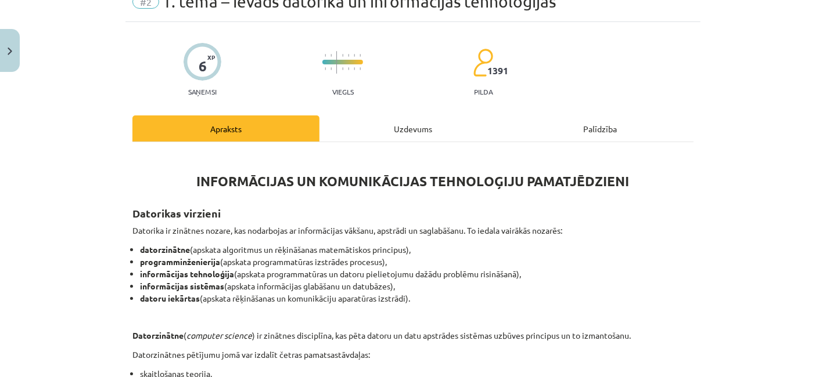
scroll to position [129, 0]
